Goal: Information Seeking & Learning: Learn about a topic

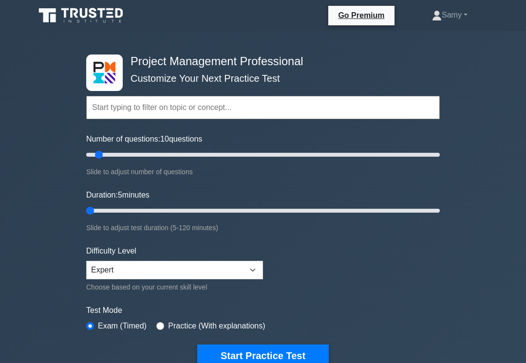
type input "5"
click at [266, 356] on button "Start Practice Test" at bounding box center [262, 356] width 131 height 22
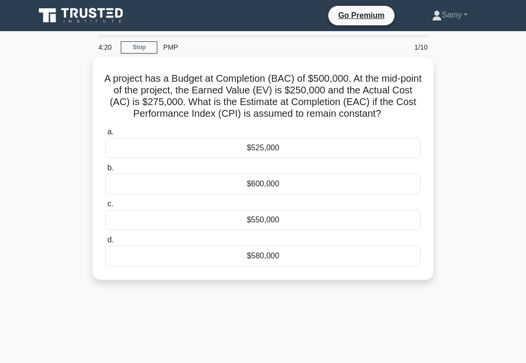
click at [326, 266] on div "$580,000" at bounding box center [262, 256] width 315 height 20
click at [105, 243] on input "d. $580,000" at bounding box center [105, 240] width 0 height 6
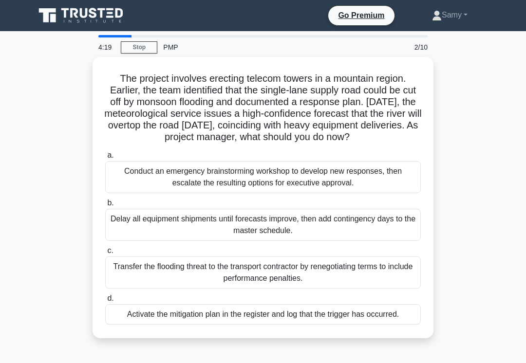
click at [303, 316] on div "Activate the mitigation plan in the register and log that the trigger has occur…" at bounding box center [262, 314] width 315 height 20
click at [105, 302] on input "d. Activate the mitigation plan in the register and log that the trigger has oc…" at bounding box center [105, 298] width 0 height 6
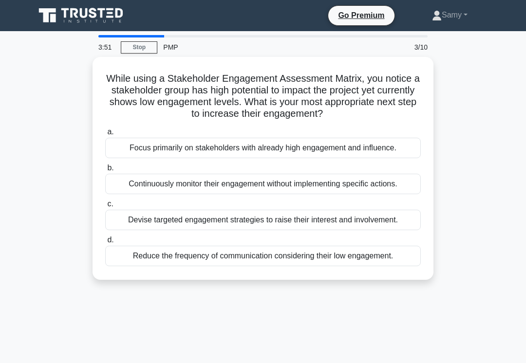
click at [314, 230] on div "Devise targeted engagement strategies to raise their interest and involvement." at bounding box center [262, 220] width 315 height 20
click at [105, 207] on input "c. Devise targeted engagement strategies to raise their interest and involvemen…" at bounding box center [105, 204] width 0 height 6
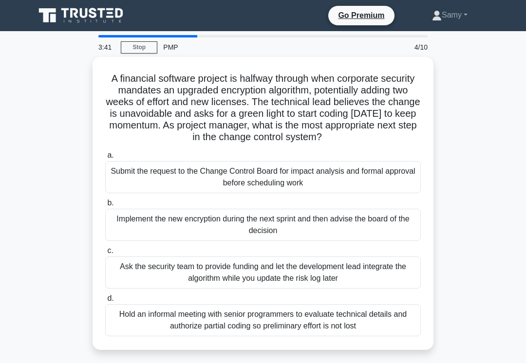
click at [453, 275] on div "A financial software project is halfway through when corporate security mandate…" at bounding box center [262, 209] width 467 height 305
click at [453, 276] on div "A financial software project is halfway through when corporate security mandate…" at bounding box center [262, 209] width 467 height 305
click at [388, 190] on div "Submit the request to the Change Control Board for impact analysis and formal a…" at bounding box center [262, 177] width 315 height 32
click at [105, 159] on input "a. Submit the request to the Change Control Board for impact analysis and forma…" at bounding box center [105, 155] width 0 height 6
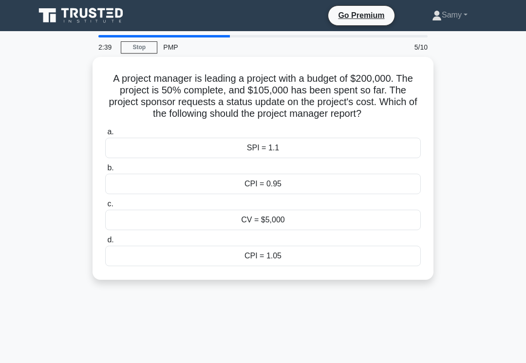
click at [323, 266] on div "CPI = 1.05" at bounding box center [262, 256] width 315 height 20
click at [105, 243] on input "d. CPI = 1.05" at bounding box center [105, 240] width 0 height 6
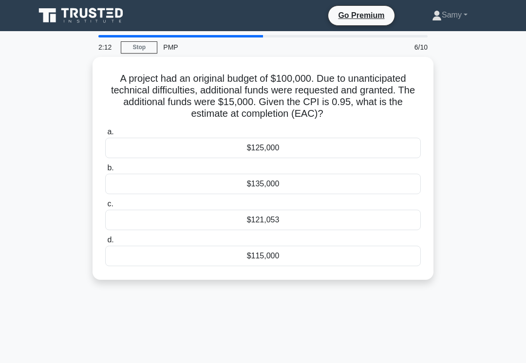
click at [328, 230] on div "$121,053" at bounding box center [262, 220] width 315 height 20
click at [105, 207] on input "c. $121,053" at bounding box center [105, 204] width 0 height 6
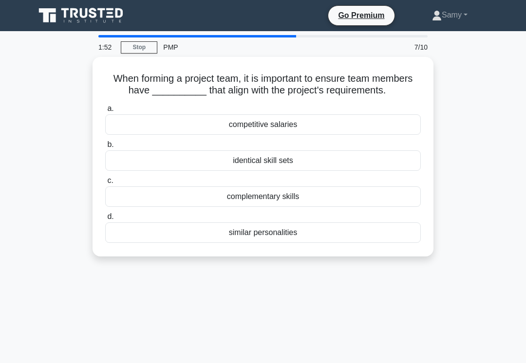
click at [377, 205] on div "complementary skills" at bounding box center [262, 196] width 315 height 20
click at [105, 184] on input "c. complementary skills" at bounding box center [105, 181] width 0 height 6
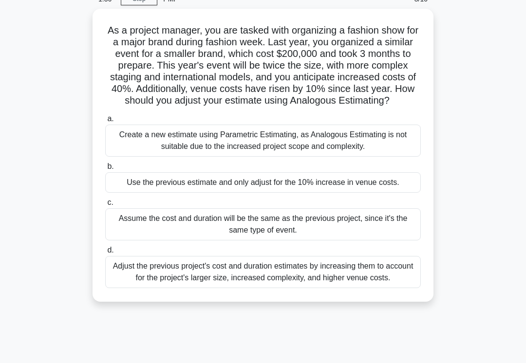
scroll to position [23, 0]
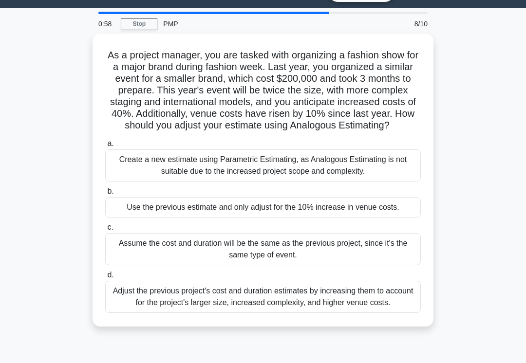
click at [388, 313] on div "Adjust the previous project's cost and duration estimates by increasing them to…" at bounding box center [262, 297] width 315 height 32
click at [105, 278] on input "d. Adjust the previous project's cost and duration estimates by increasing them…" at bounding box center [105, 275] width 0 height 6
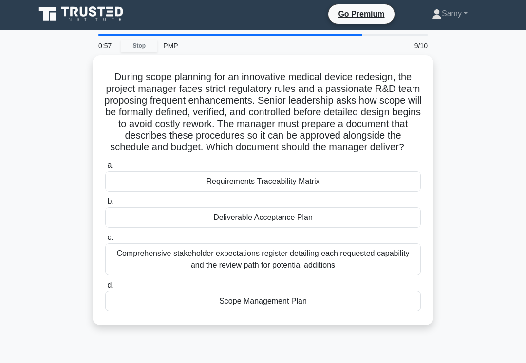
scroll to position [0, 0]
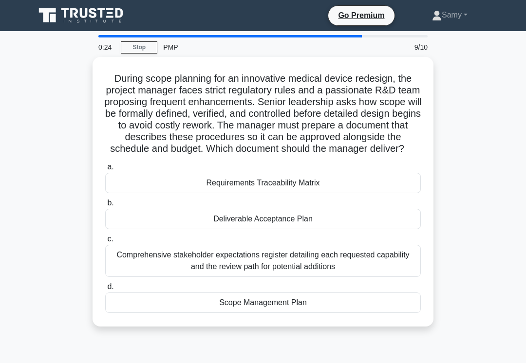
click at [369, 193] on div "Requirements Traceability Matrix" at bounding box center [262, 183] width 315 height 20
click at [105, 170] on input "a. Requirements Traceability Matrix" at bounding box center [105, 167] width 0 height 6
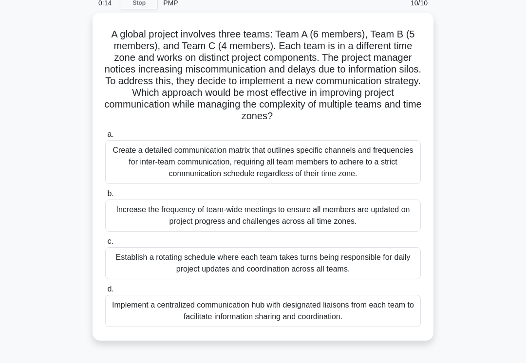
scroll to position [47, 0]
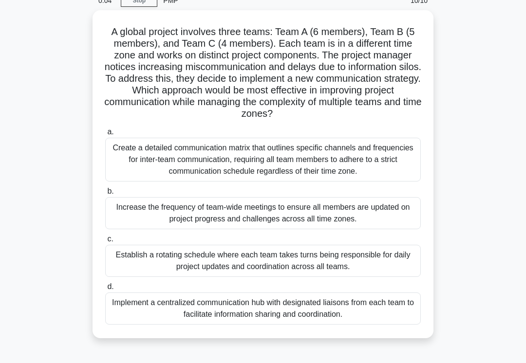
click at [334, 322] on div "Implement a centralized communication hub with designated liaisons from each te…" at bounding box center [262, 309] width 315 height 32
click at [105, 290] on input "d. Implement a centralized communication hub with designated liaisons from each…" at bounding box center [105, 287] width 0 height 6
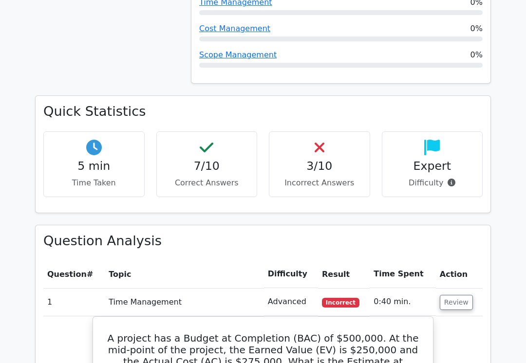
click at [454, 295] on button "Review" at bounding box center [456, 302] width 33 height 15
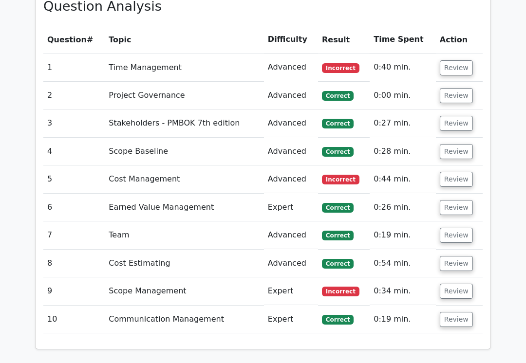
scroll to position [895, 0]
click at [460, 172] on button "Review" at bounding box center [456, 179] width 33 height 15
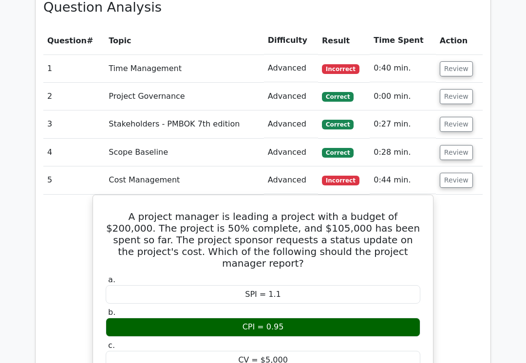
scroll to position [893, 0]
